Goal: Transaction & Acquisition: Purchase product/service

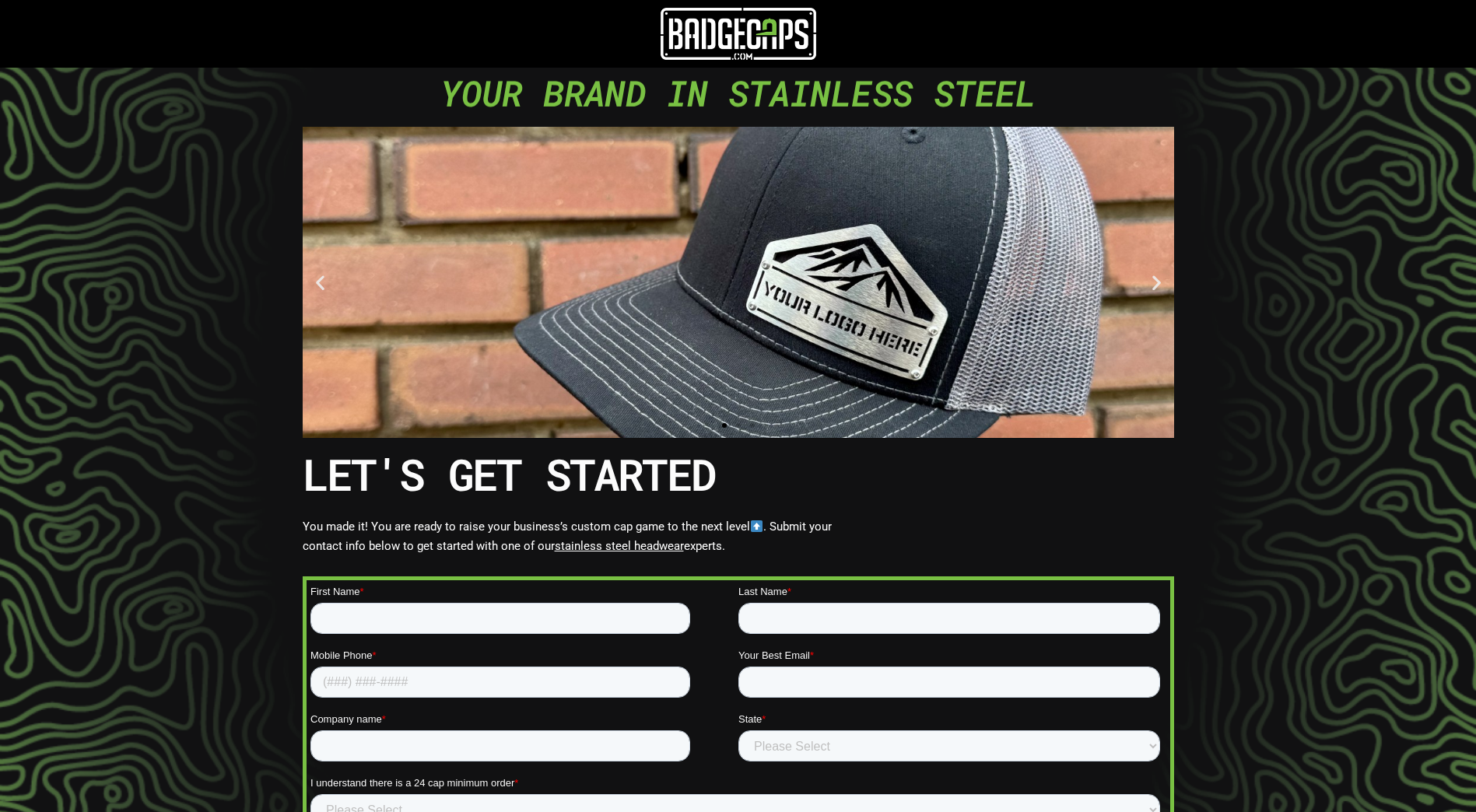
click at [754, 41] on img at bounding box center [738, 33] width 156 height 52
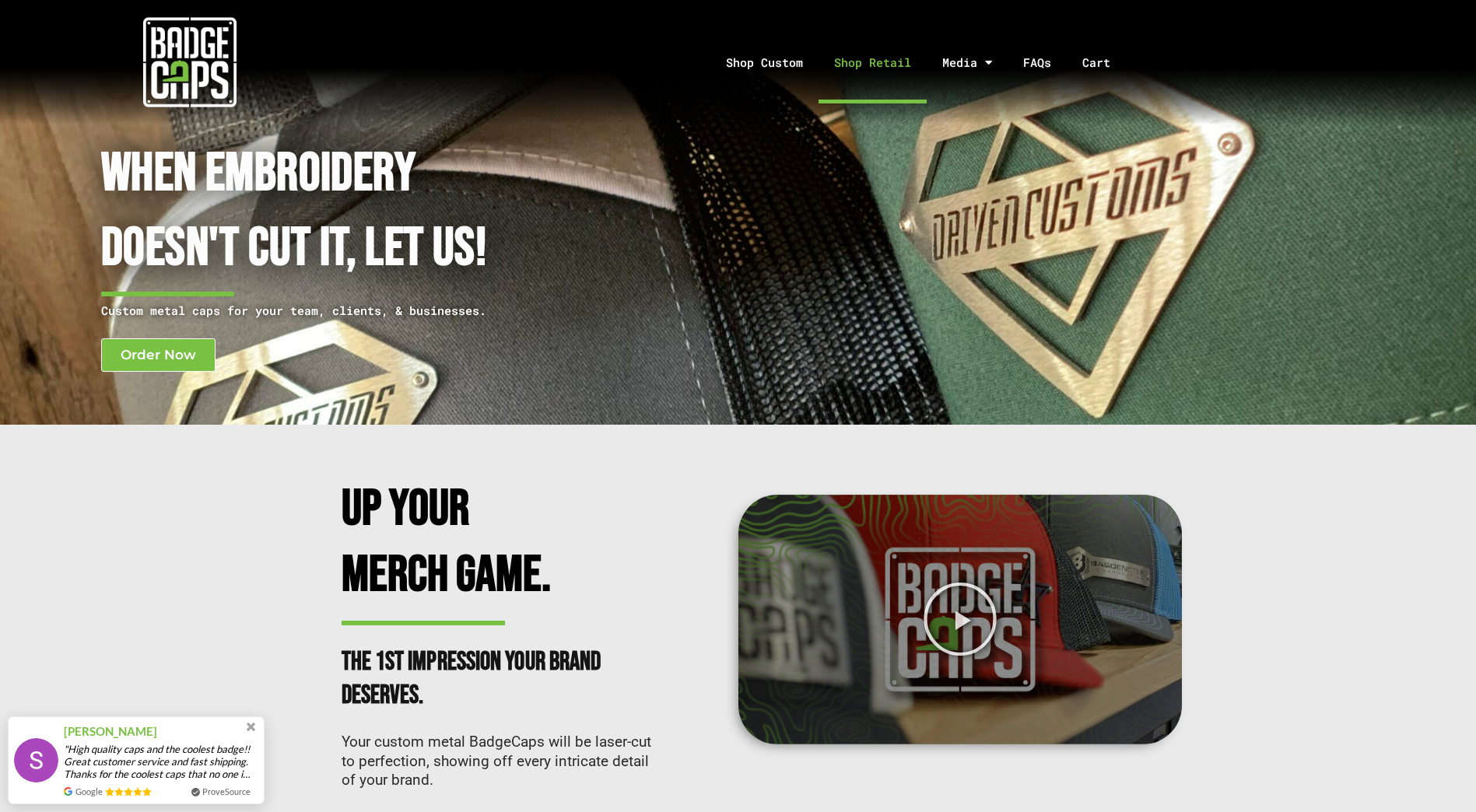
click at [872, 63] on link "Shop Retail" at bounding box center [873, 62] width 108 height 82
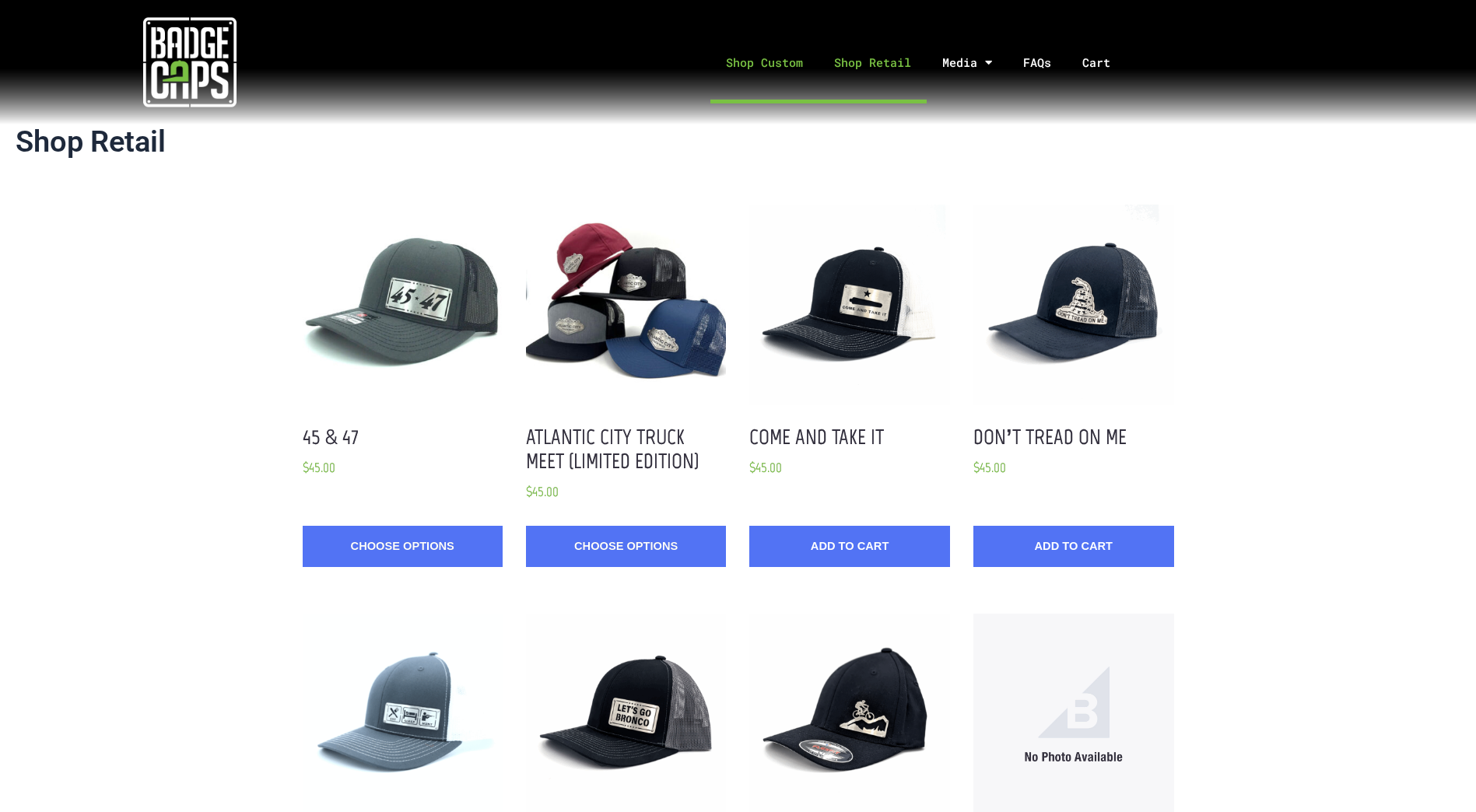
click at [754, 66] on link "Shop Custom" at bounding box center [765, 62] width 108 height 82
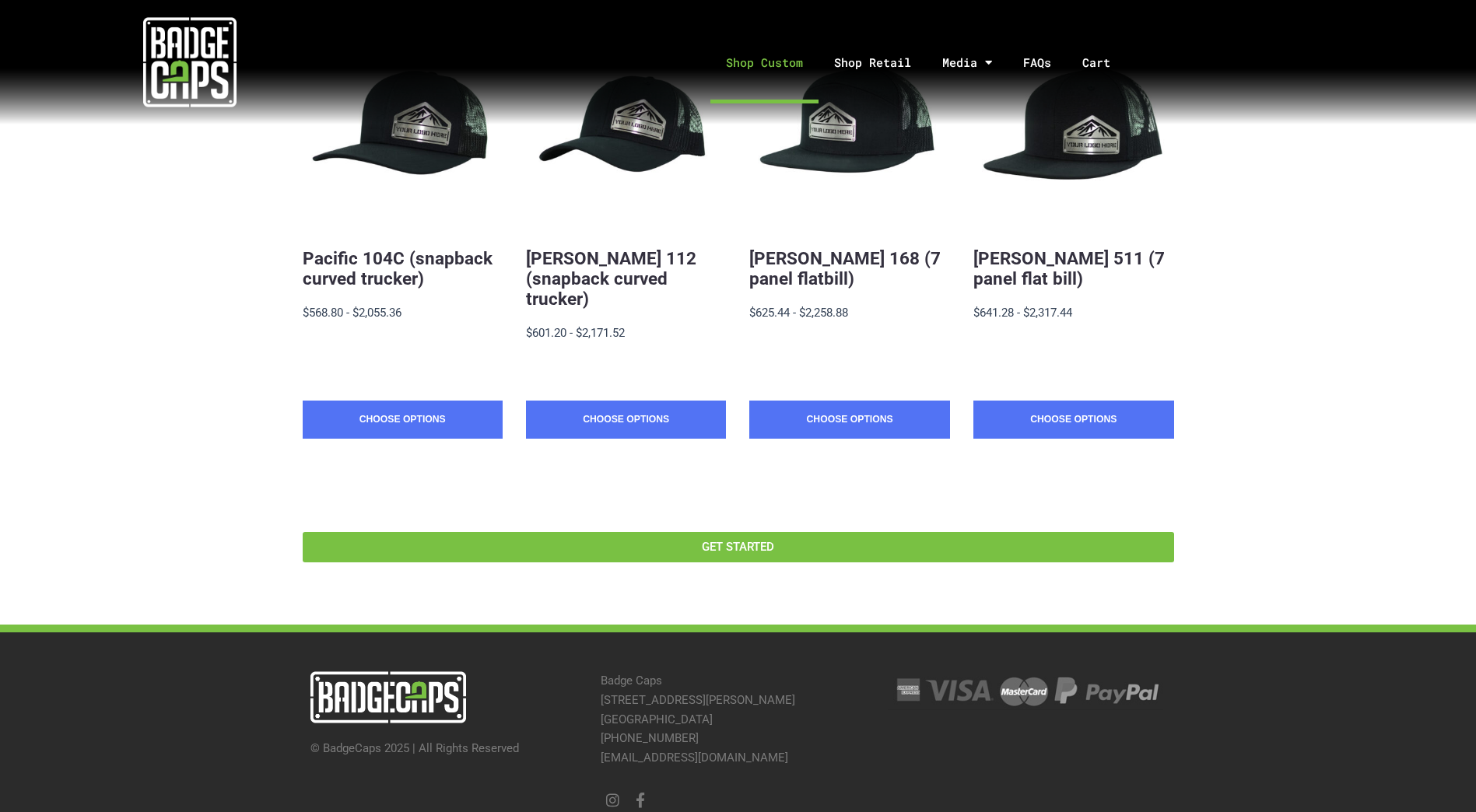
scroll to position [389, 0]
